Goal: Transaction & Acquisition: Purchase product/service

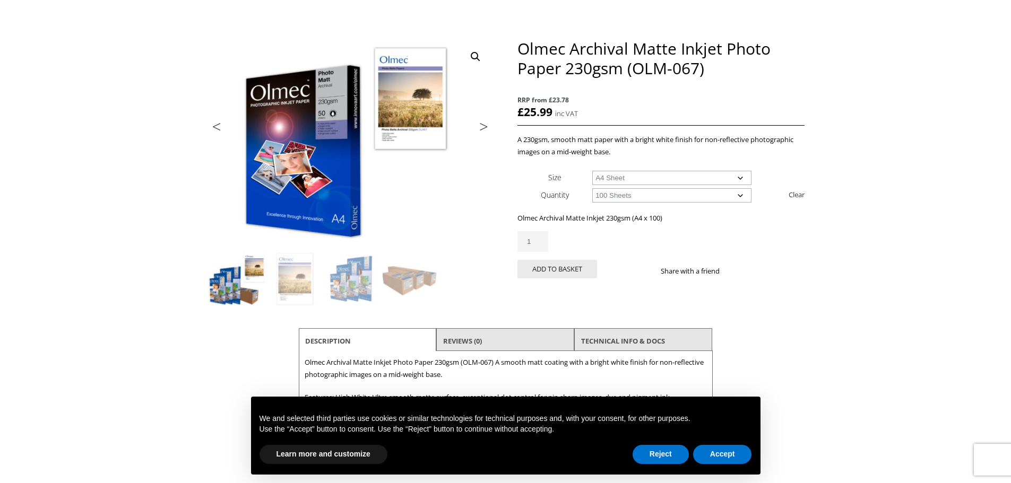
scroll to position [159, 0]
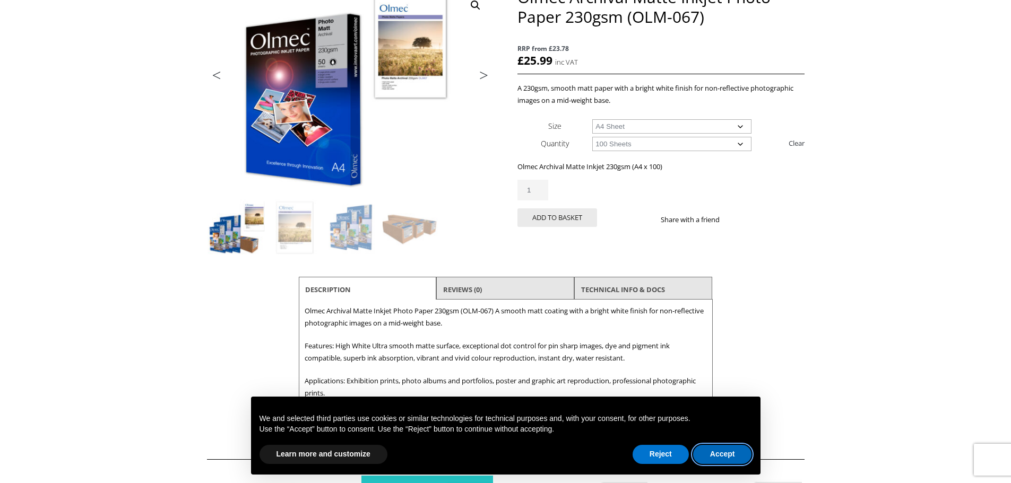
click at [715, 453] on button "Accept" at bounding box center [722, 454] width 59 height 19
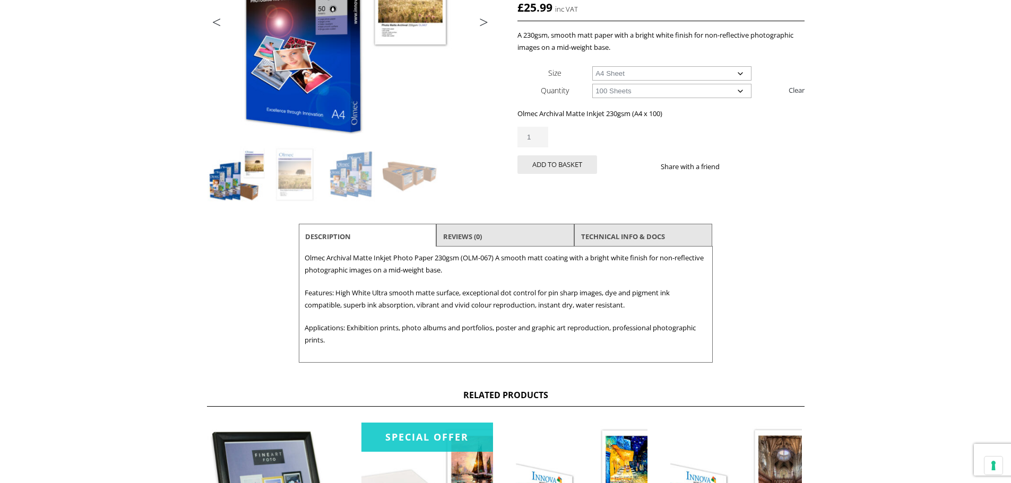
scroll to position [0, 0]
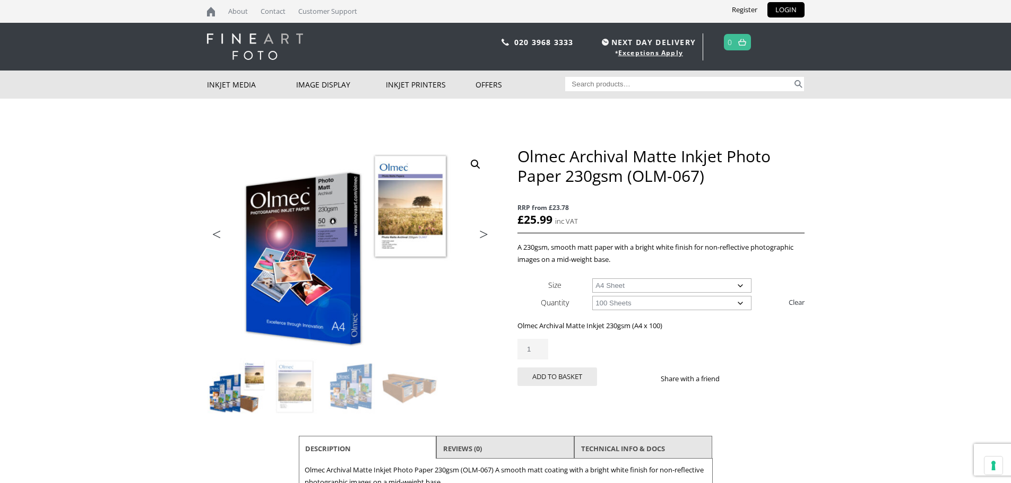
click at [671, 293] on td "Choose an option A4 Sheet A3 Sheet A3+ Sheet A2 Sheet" at bounding box center [698, 285] width 212 height 18
click at [671, 297] on select "Choose an option 50 Sheets 100 Sheets" at bounding box center [671, 303] width 159 height 14
click at [1, 367] on body "NEXT DAY DELIVERY * Exceptions Apply About Contact Customer Support Register LO…" at bounding box center [505, 241] width 1011 height 483
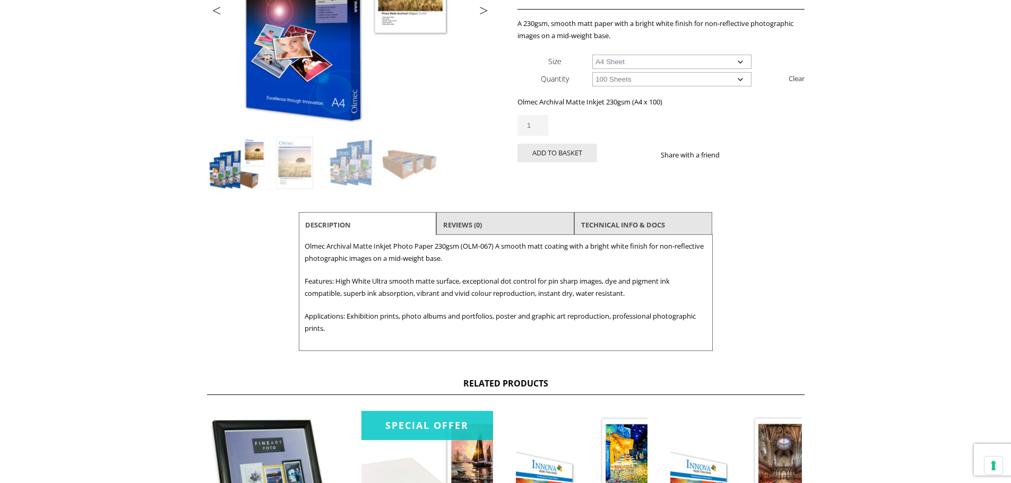
scroll to position [106, 0]
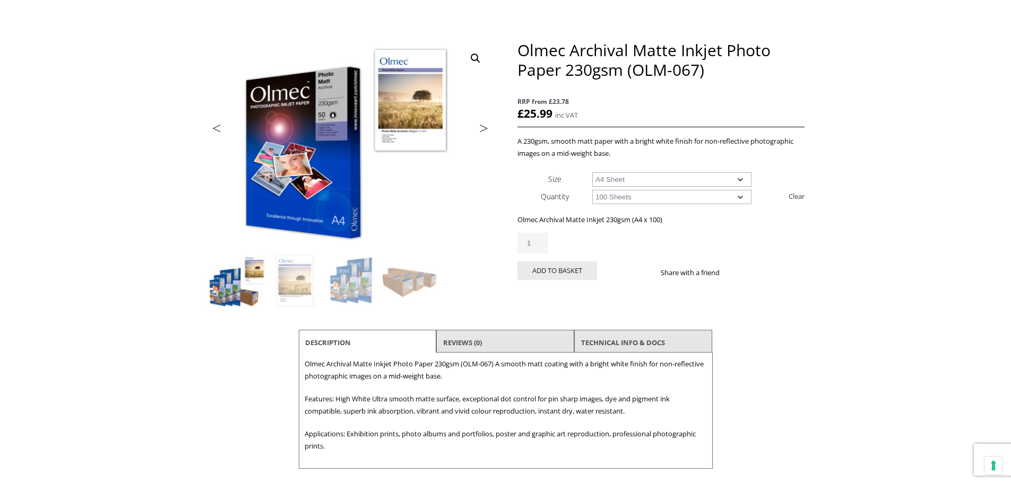
click at [650, 183] on select "Choose an option A4 Sheet A3 Sheet A3+ Sheet A2 Sheet" at bounding box center [671, 179] width 159 height 14
click at [592, 172] on select "Choose an option A4 Sheet A3 Sheet A3+ Sheet A2 Sheet" at bounding box center [671, 179] width 159 height 14
click at [631, 185] on select "Choose an option A4 Sheet A3 Sheet A3+ Sheet A2 Sheet" at bounding box center [671, 179] width 159 height 14
select select "a4-sheet"
click at [592, 172] on select "Choose an option A4 Sheet A3 Sheet A3+ Sheet A2 Sheet" at bounding box center [671, 179] width 159 height 14
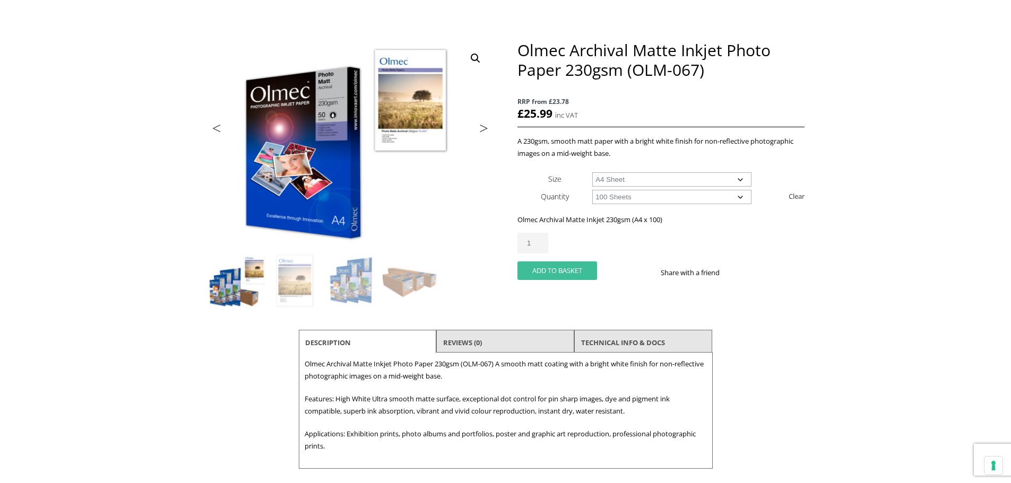
click at [545, 268] on button "Add to basket" at bounding box center [557, 271] width 80 height 19
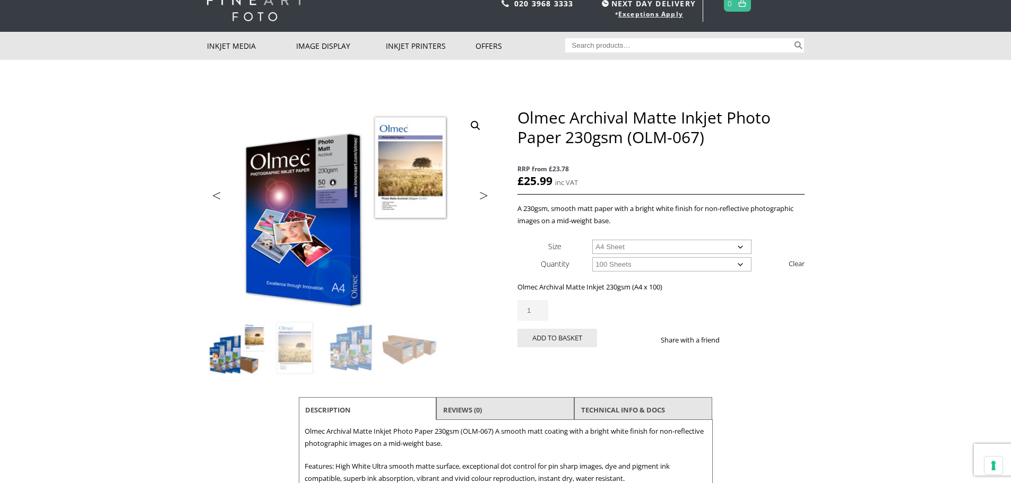
scroll to position [0, 0]
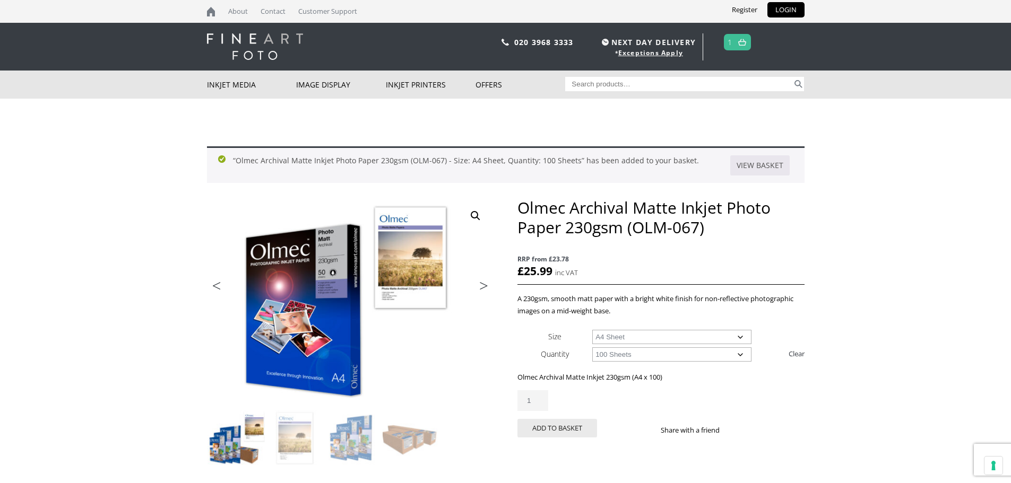
click at [732, 39] on link "1" at bounding box center [729, 41] width 5 height 15
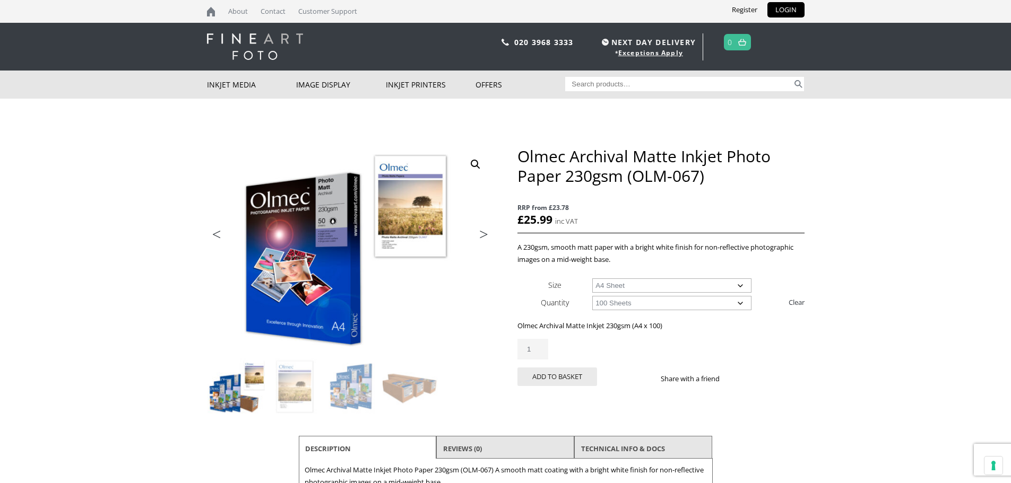
click at [739, 44] on img at bounding box center [742, 42] width 8 height 7
